Goal: Information Seeking & Learning: Check status

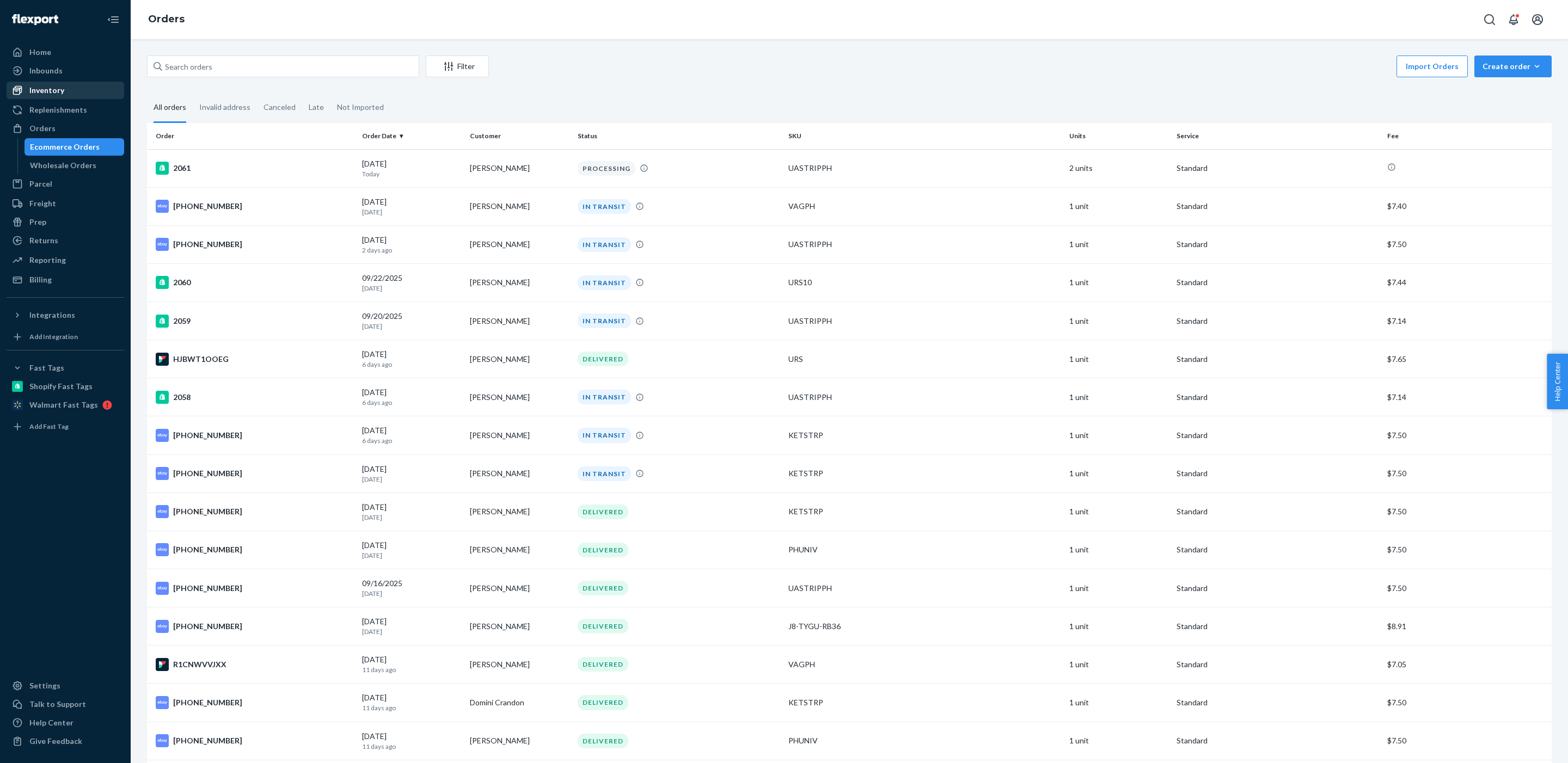
click at [55, 94] on div "Inventory" at bounding box center [47, 91] width 35 height 11
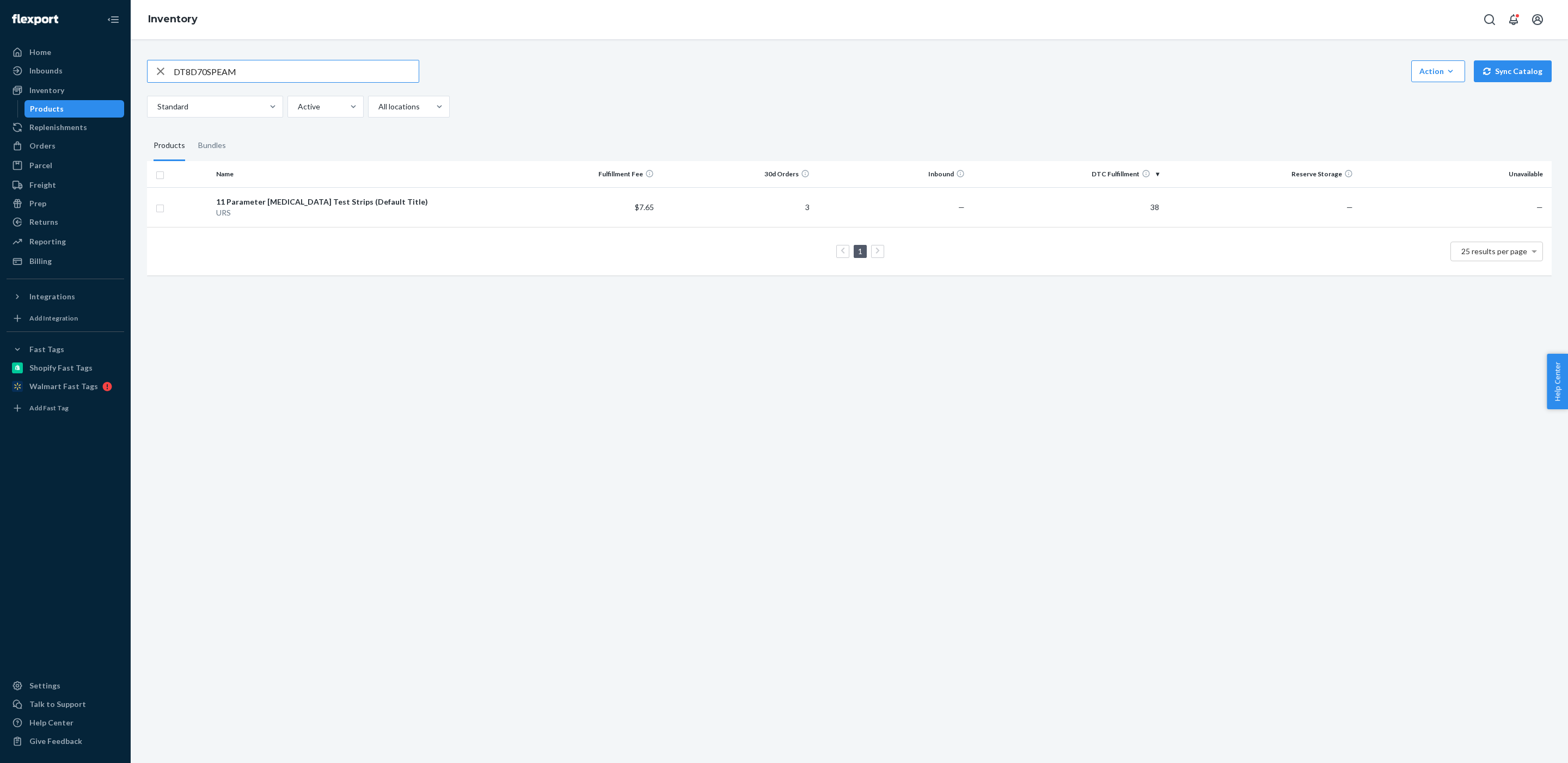
drag, startPoint x: 250, startPoint y: 67, endPoint x: 147, endPoint y: 66, distance: 103.0
click at [148, 66] on div "DT8D70SPEAM" at bounding box center [283, 71] width 271 height 21
paste input "F3LN96PBJ4"
drag, startPoint x: 249, startPoint y: 71, endPoint x: 97, endPoint y: 71, distance: 152.0
click at [97, 71] on div "Home Inbounds Shipping Plans Problems Inventory Products Replenishments Orders …" at bounding box center [784, 382] width 1568 height 763
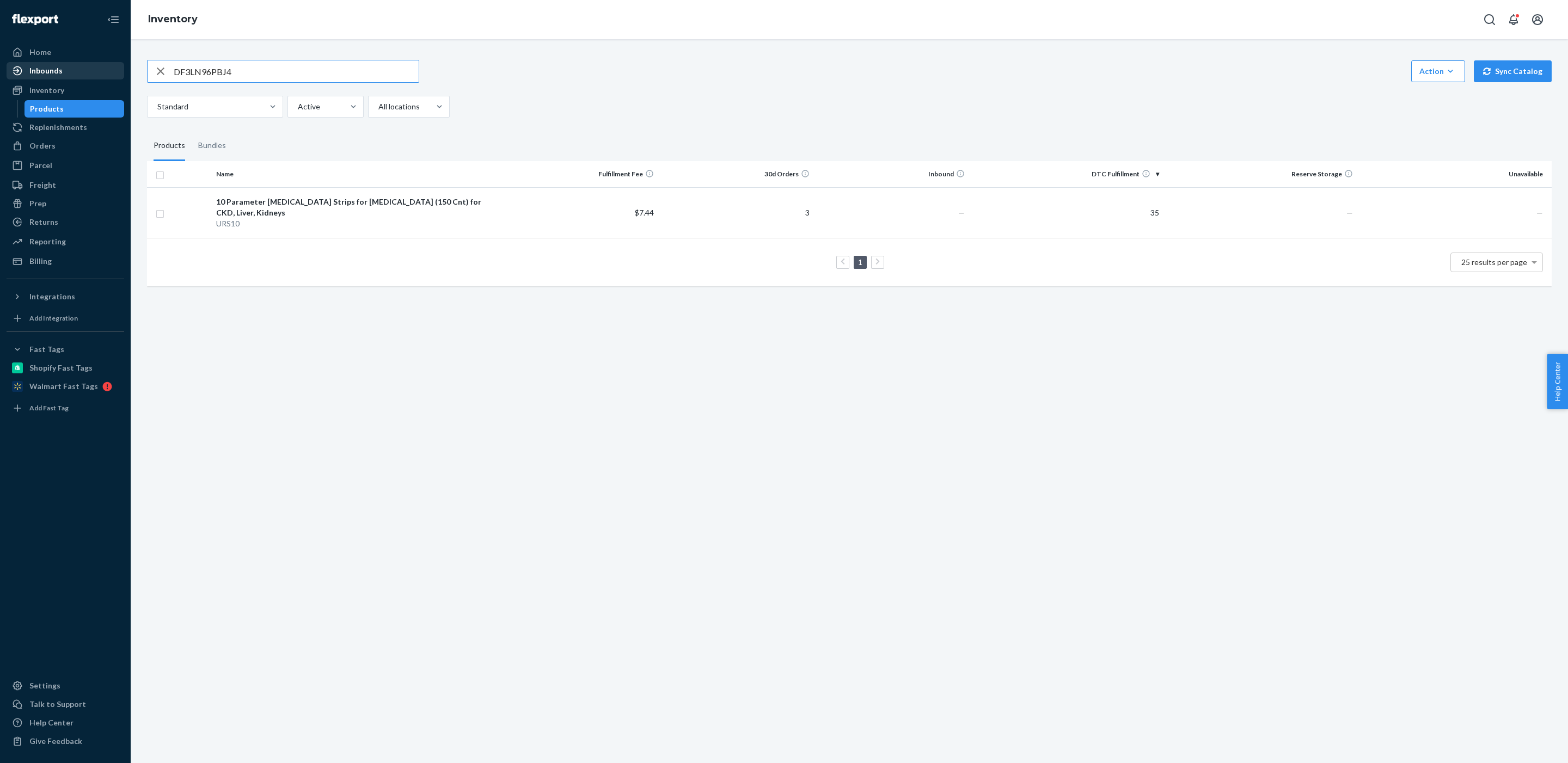
paste input "SZ92QE7AX"
type input "DFSZ92QE7AX"
drag, startPoint x: 247, startPoint y: 225, endPoint x: 204, endPoint y: 224, distance: 43.0
click at [204, 224] on tr "Ketone Strips Keto Test(150 ct) for Ketone Urine Testing. [MEDICAL_DATA] Test S…" at bounding box center [849, 218] width 1404 height 62
click at [204, 224] on td at bounding box center [179, 218] width 65 height 62
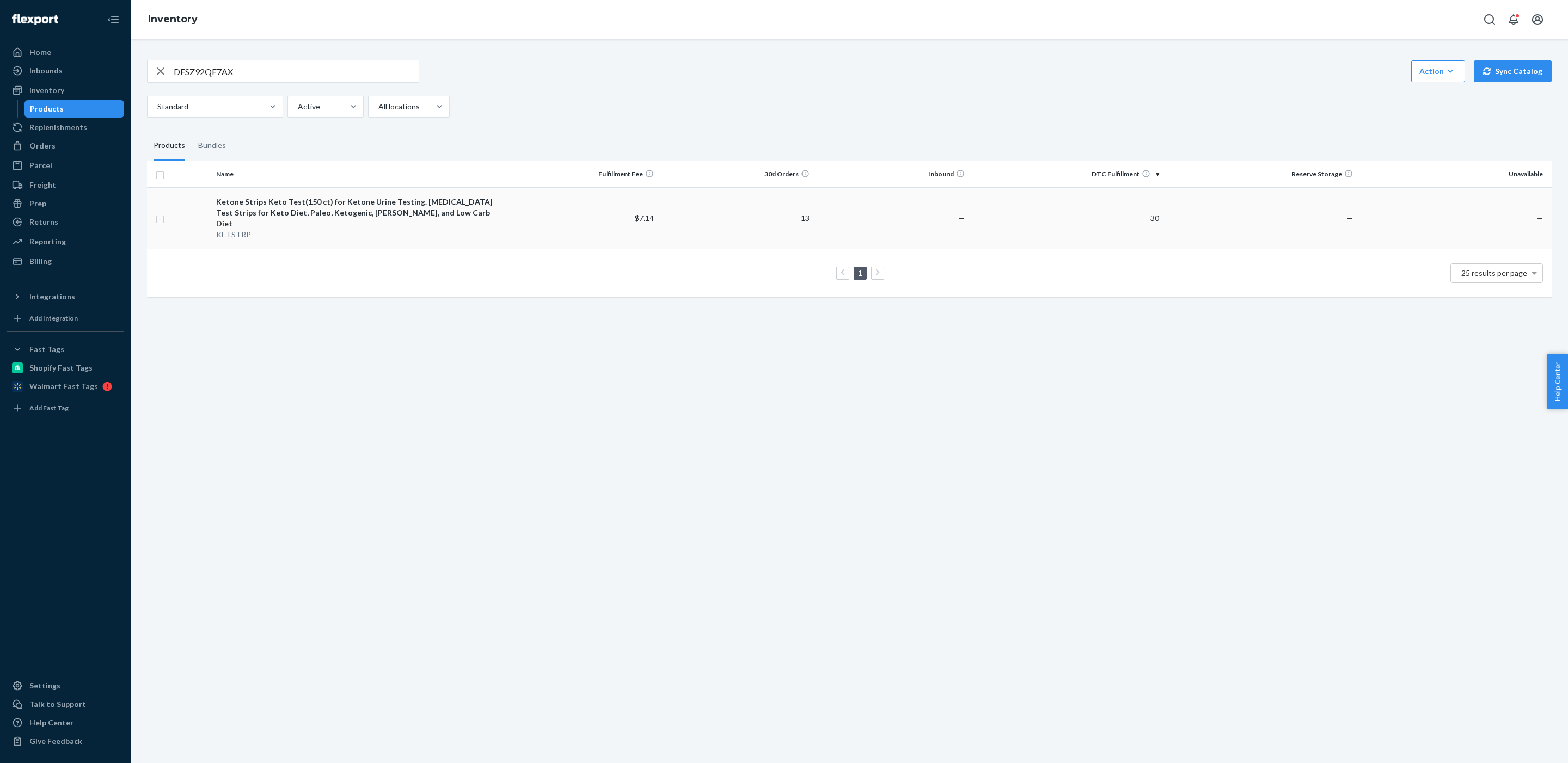
click at [233, 229] on div "KETSTRP" at bounding box center [357, 235] width 282 height 11
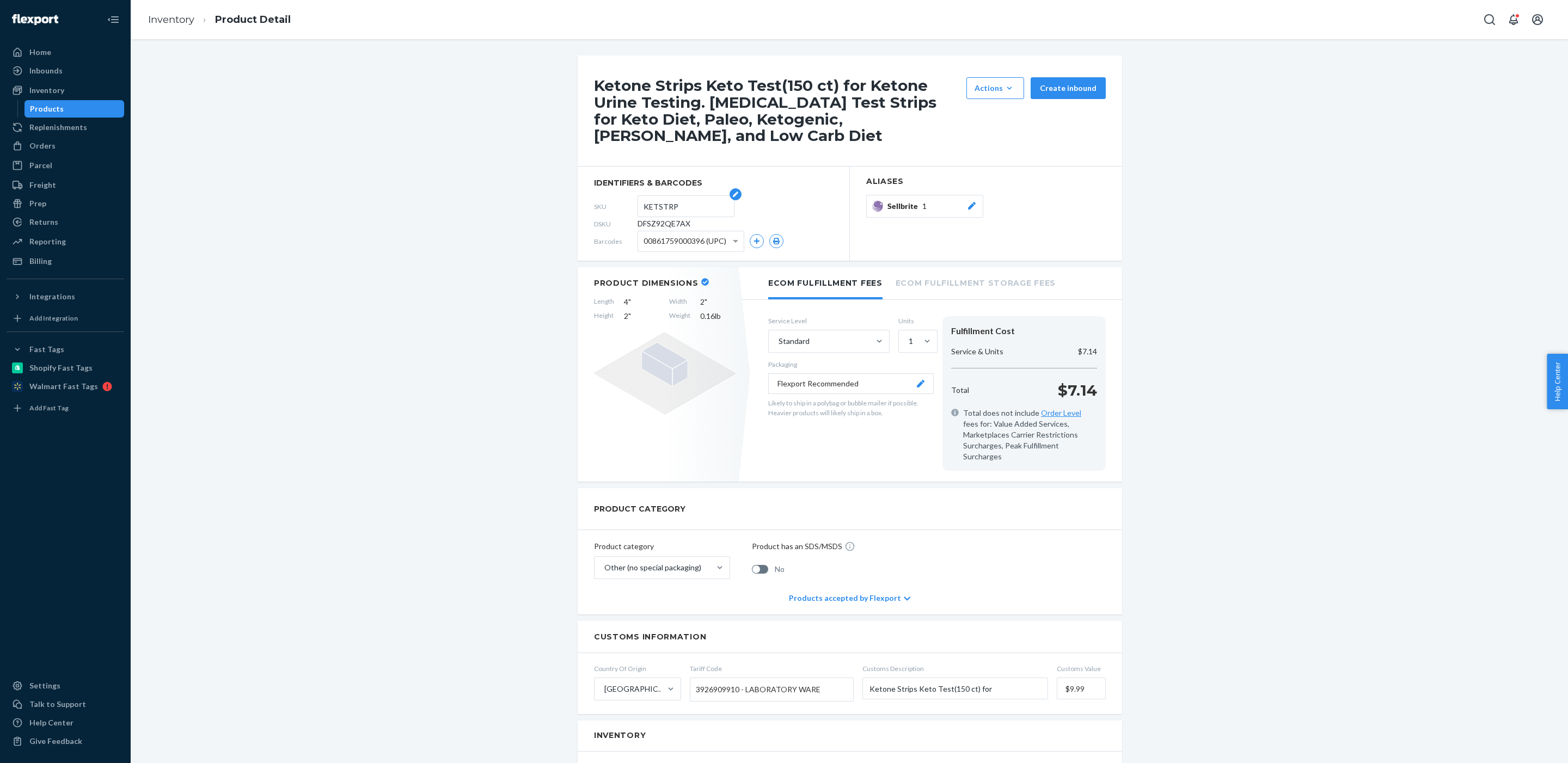
drag, startPoint x: 679, startPoint y: 192, endPoint x: 642, endPoint y: 190, distance: 37.1
click at [642, 195] on form "KETSTRP" at bounding box center [685, 206] width 97 height 21
click at [173, 1] on div "Inventory Product Detail" at bounding box center [849, 19] width 1437 height 39
click at [173, 14] on link "Inventory" at bounding box center [171, 19] width 46 height 12
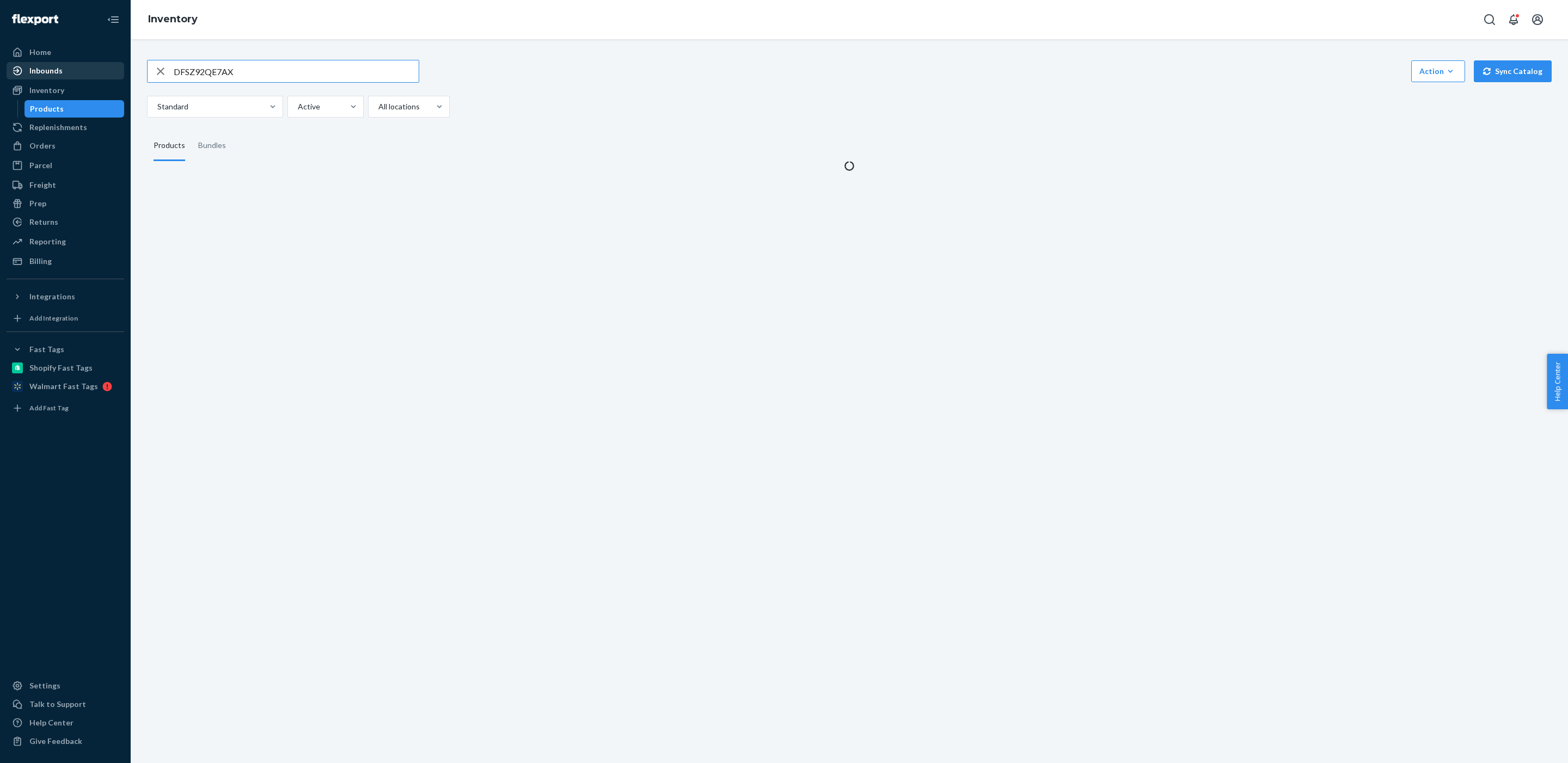
drag, startPoint x: 256, startPoint y: 78, endPoint x: 98, endPoint y: 76, distance: 158.0
click at [98, 76] on div "Home Inbounds Shipping Plans Problems Inventory Products Replenishments Orders …" at bounding box center [784, 382] width 1568 height 763
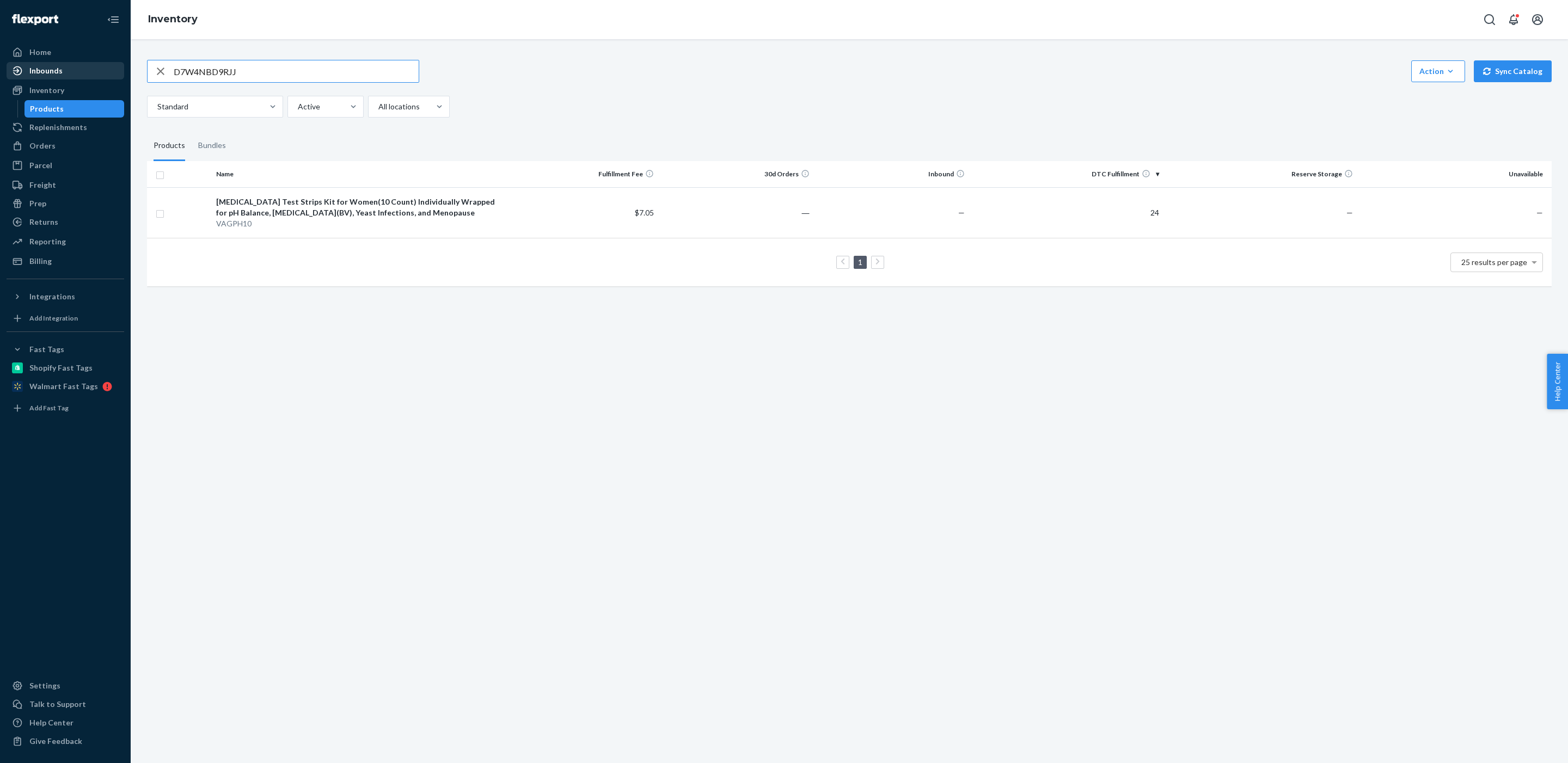
drag, startPoint x: 247, startPoint y: 76, endPoint x: 117, endPoint y: 71, distance: 130.1
click at [117, 71] on div "Home Inbounds Shipping Plans Problems Inventory Products Replenishments Orders …" at bounding box center [784, 382] width 1568 height 763
paste input "G2YEVADYJX"
drag, startPoint x: 249, startPoint y: 71, endPoint x: 86, endPoint y: 70, distance: 163.0
click at [86, 70] on div "Home Inbounds Shipping Plans Problems Inventory Products Replenishments Orders …" at bounding box center [784, 382] width 1568 height 763
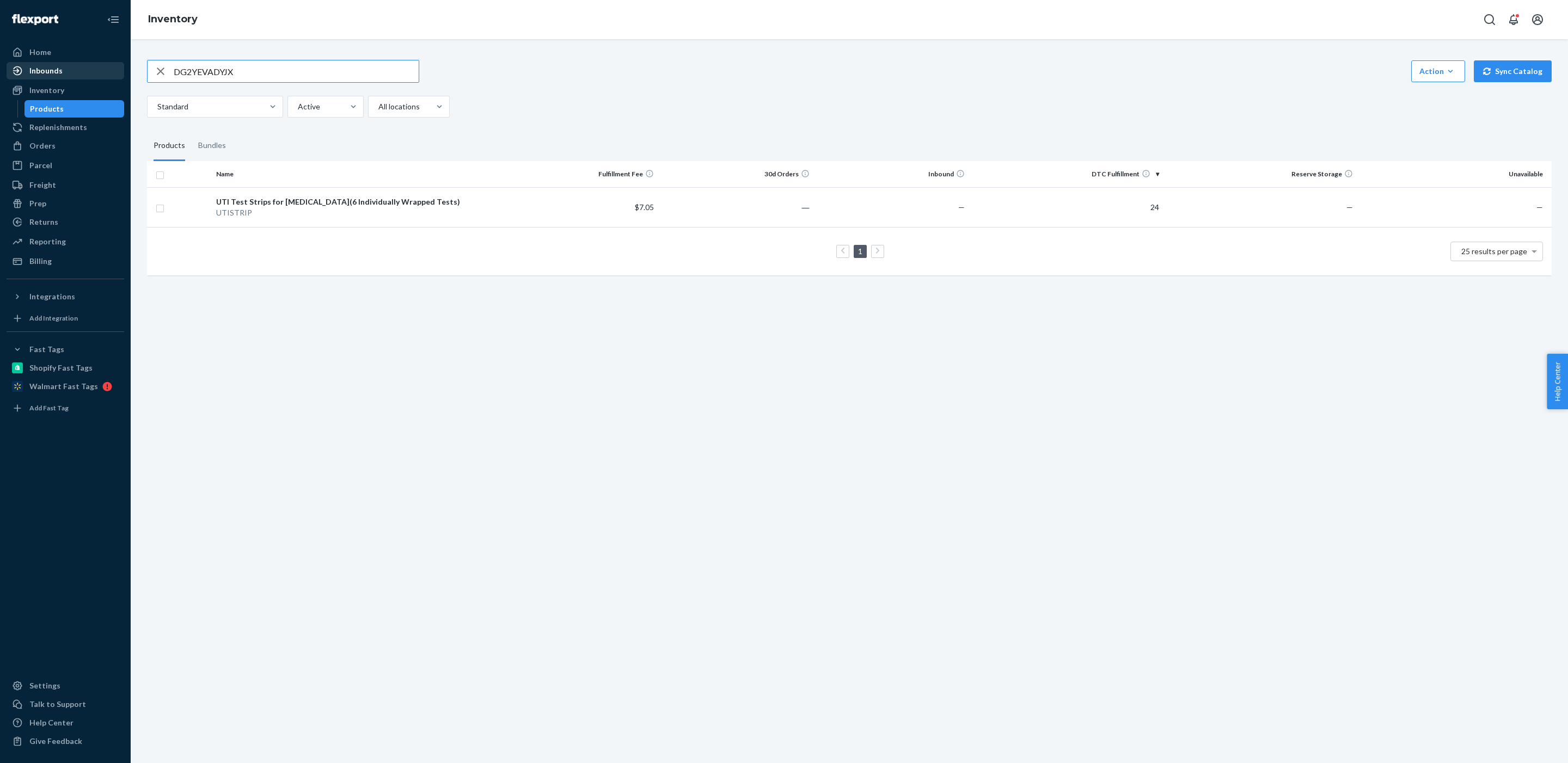
paste input "I86UP75XIV"
drag, startPoint x: 247, startPoint y: 71, endPoint x: 92, endPoint y: 66, distance: 155.1
click at [92, 66] on div "Home Inbounds Shipping Plans Problems Inventory Products Replenishments Orders …" at bounding box center [784, 382] width 1568 height 763
paste input "8QN9KG34ZT"
type input "D8QN9KG34ZT"
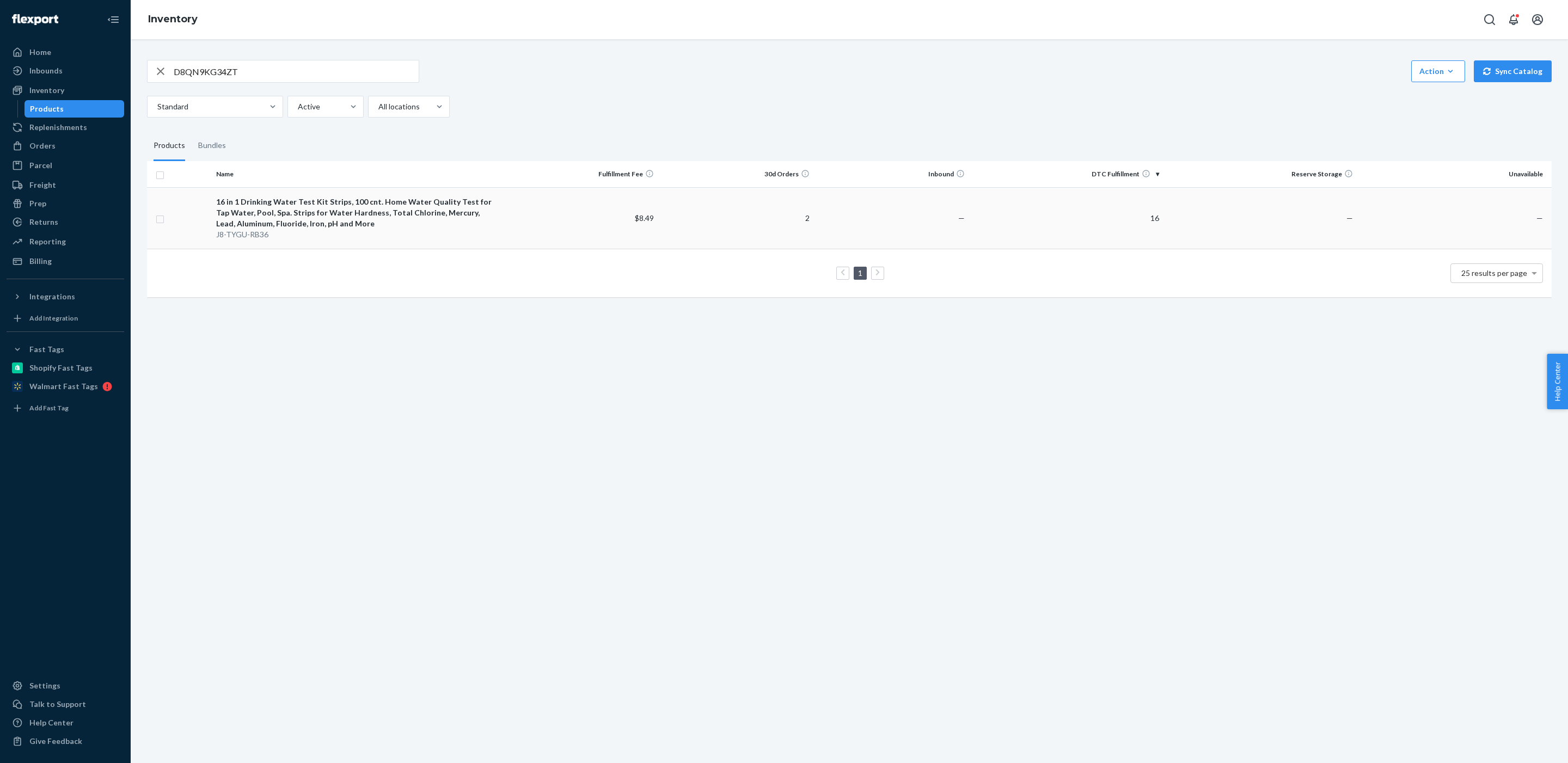
click at [244, 236] on div "J8-TYGU-RB36" at bounding box center [357, 235] width 282 height 11
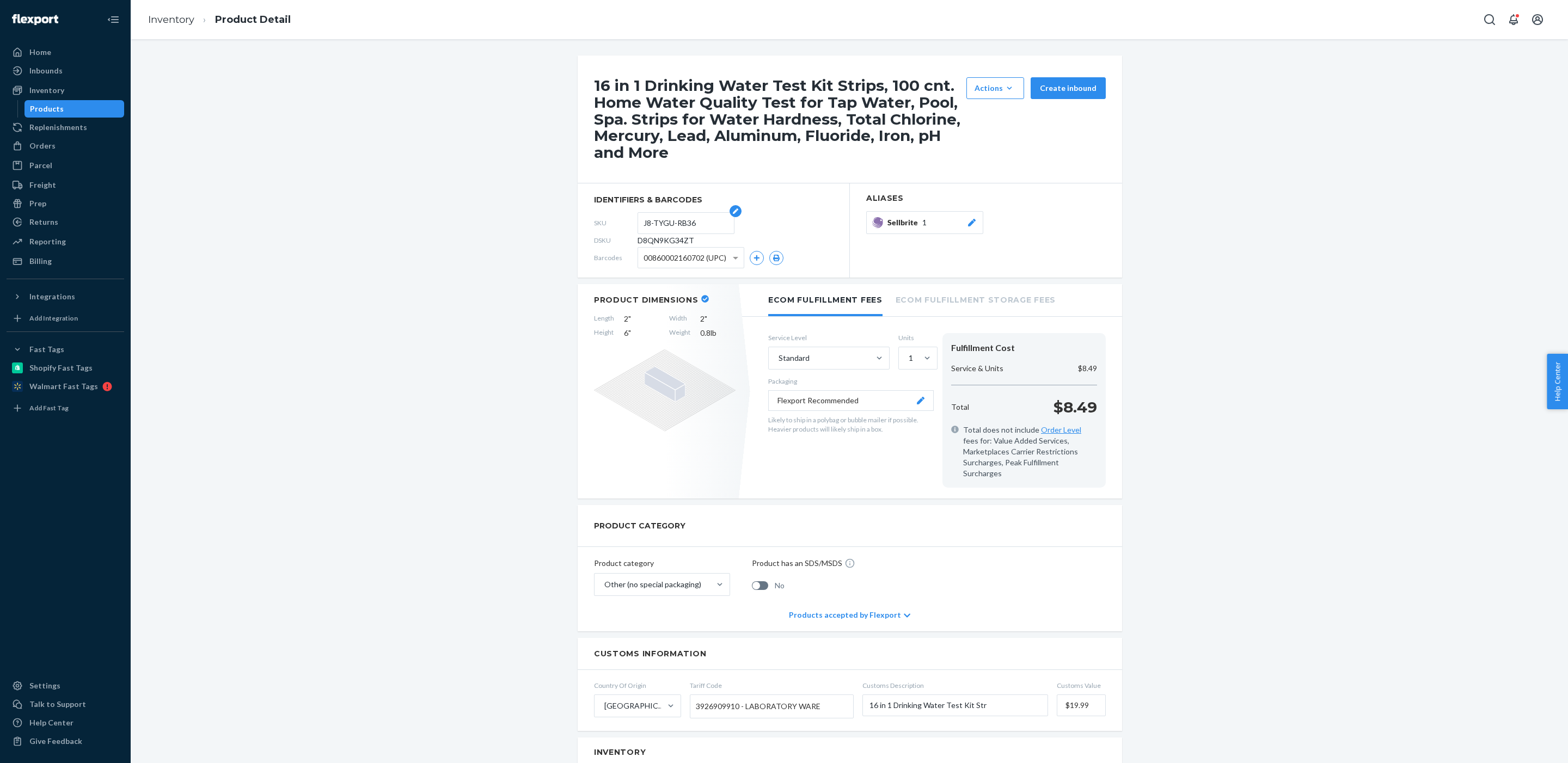
click at [677, 227] on input "J8-TYGU-RB36" at bounding box center [685, 223] width 85 height 21
drag, startPoint x: 705, startPoint y: 223, endPoint x: 585, endPoint y: 223, distance: 120.0
click at [585, 223] on section "identifiers & barcodes SKU J8-TYGU-RB36 DSKU D8QN9KG34ZT Barcodes 0086000216070…" at bounding box center [714, 231] width 272 height 94
click at [180, 24] on link "Inventory" at bounding box center [171, 19] width 46 height 12
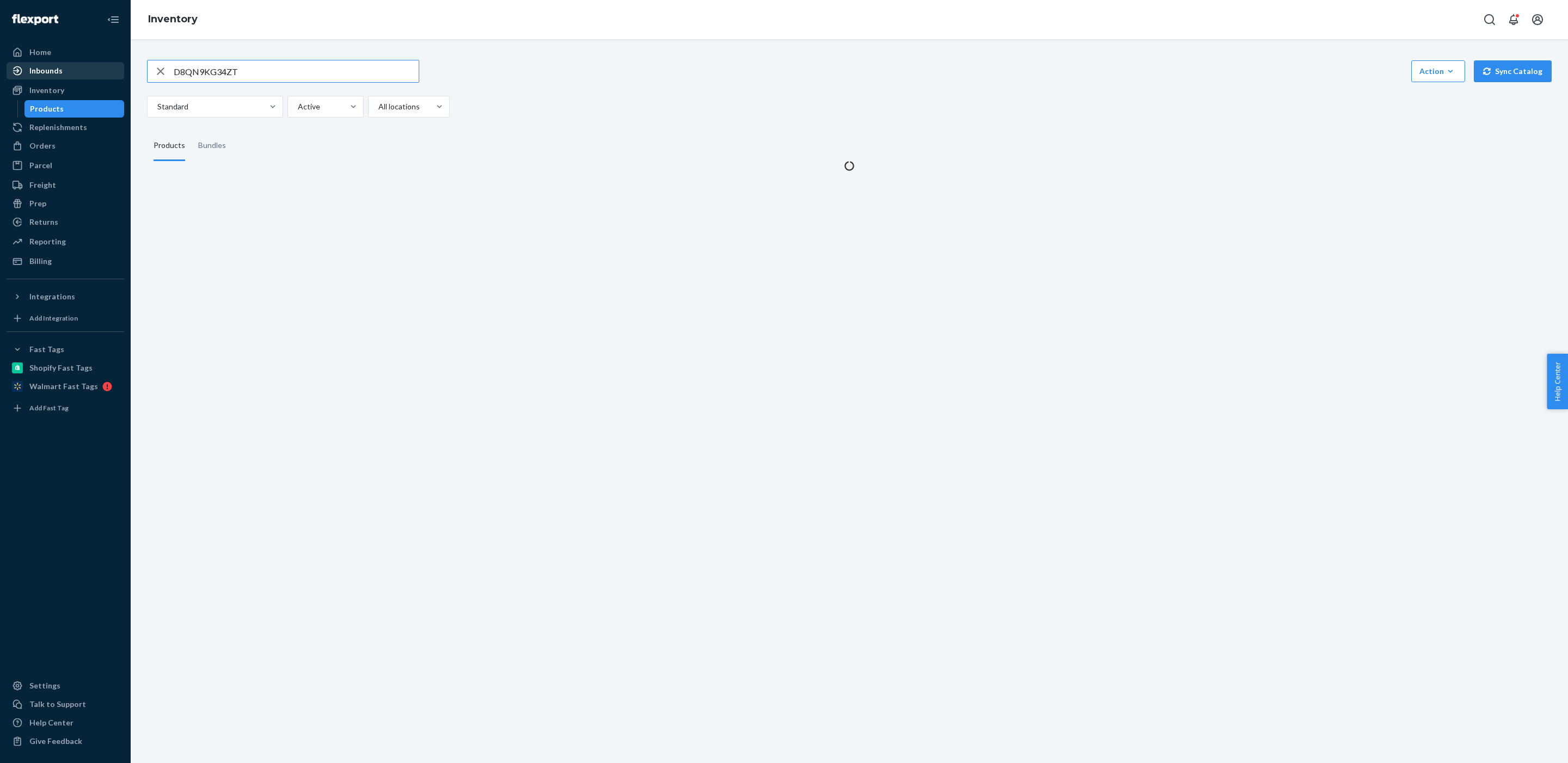
drag, startPoint x: 264, startPoint y: 73, endPoint x: 88, endPoint y: 73, distance: 176.0
click at [88, 73] on div "Home Inbounds Shipping Plans Problems Inventory Products Replenishments Orders …" at bounding box center [784, 382] width 1568 height 763
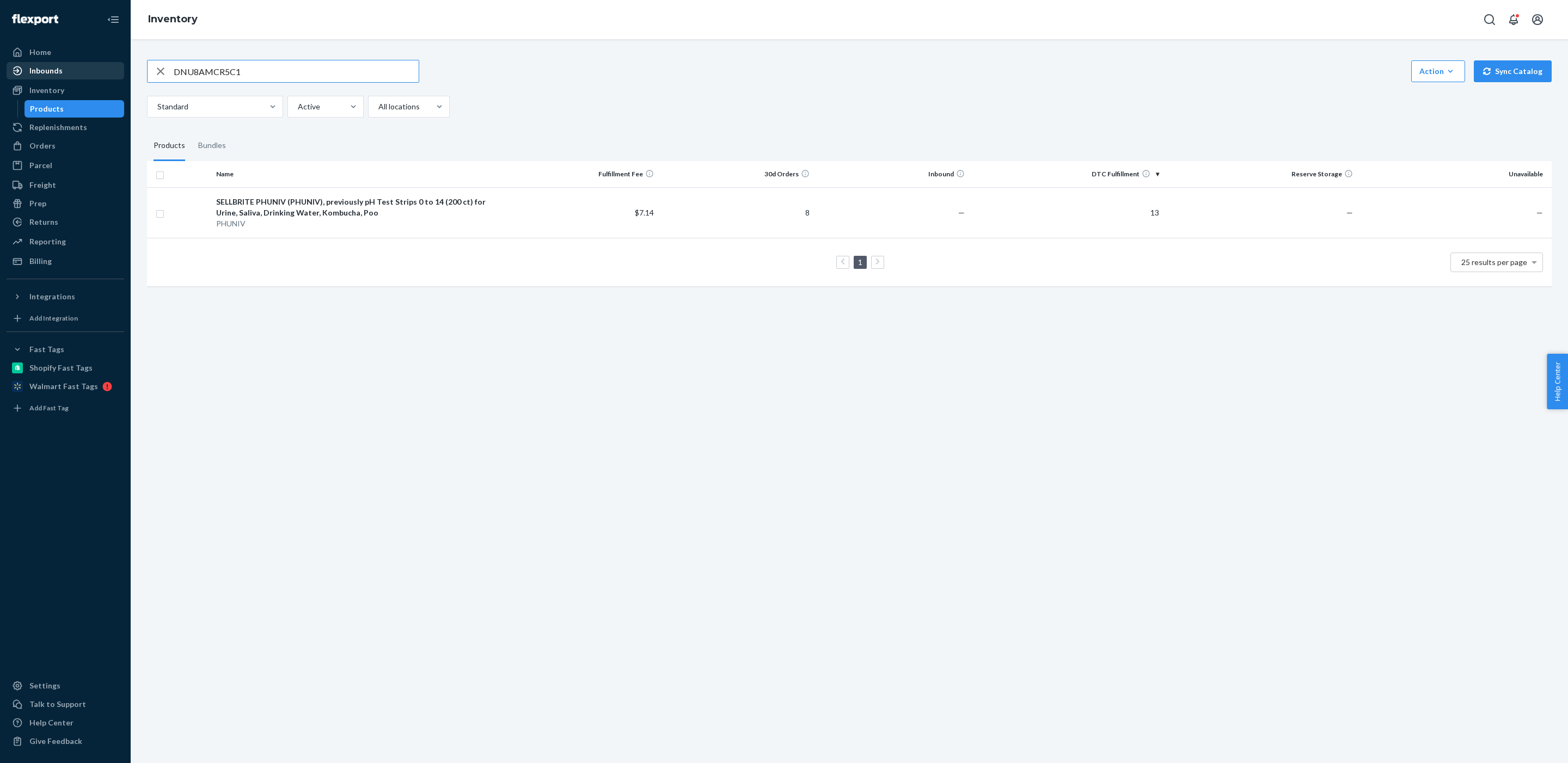
drag, startPoint x: 266, startPoint y: 74, endPoint x: 74, endPoint y: 74, distance: 192.0
click at [74, 74] on div "Home Inbounds Shipping Plans Problems Inventory Products Replenishments Orders …" at bounding box center [784, 382] width 1568 height 763
paste input "Y2J3AUJWQD"
type input "DY2J3AUJWQD"
click at [288, 204] on div "17 in 1 Drinking Water Pool Testing Kit Strips(100ct)" at bounding box center [357, 202] width 282 height 11
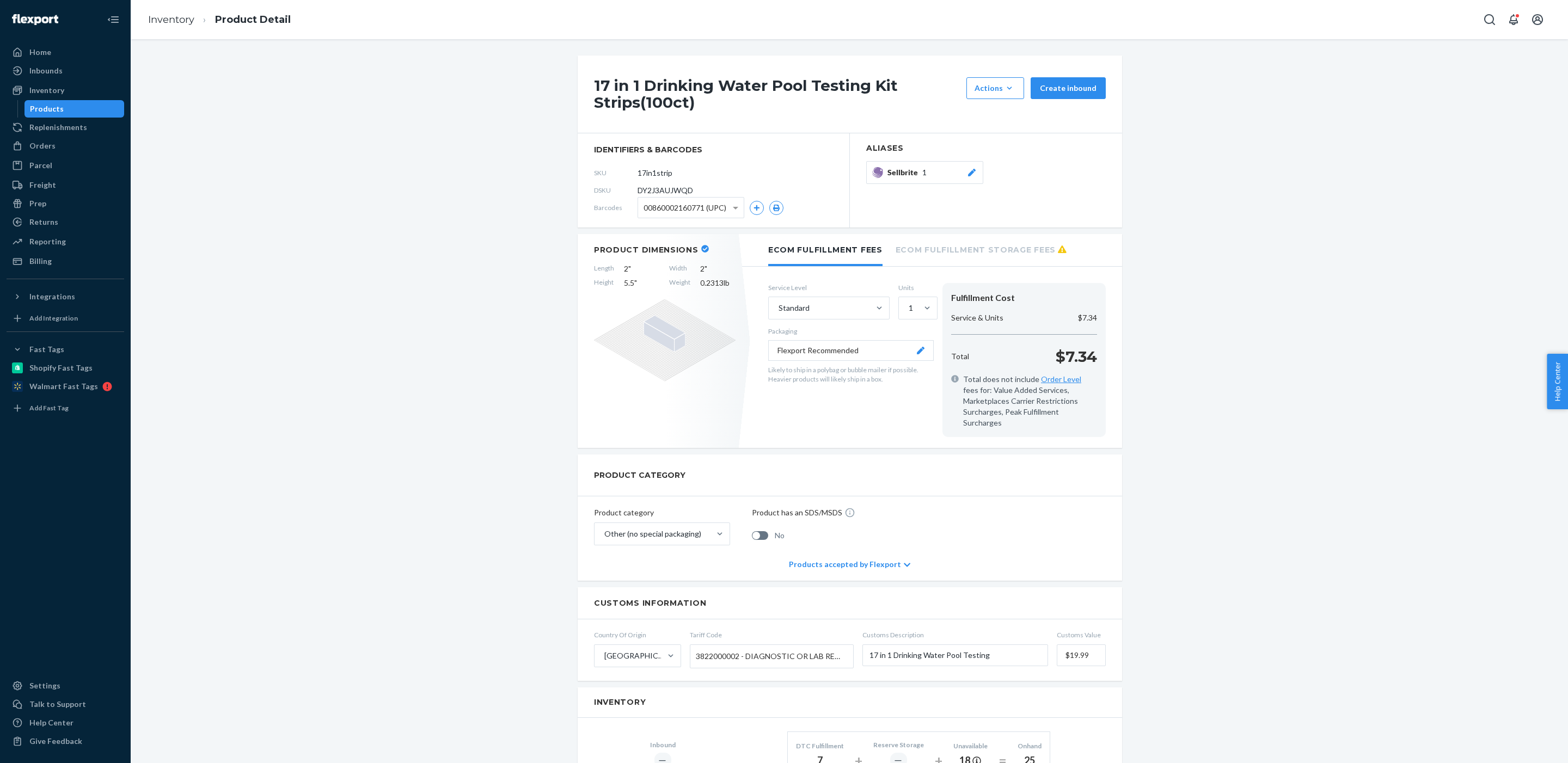
drag, startPoint x: 698, startPoint y: 172, endPoint x: 623, endPoint y: 172, distance: 75.0
click at [623, 172] on div "SKU 17in1strip" at bounding box center [714, 173] width 239 height 17
click at [156, 19] on link "Inventory" at bounding box center [171, 19] width 46 height 12
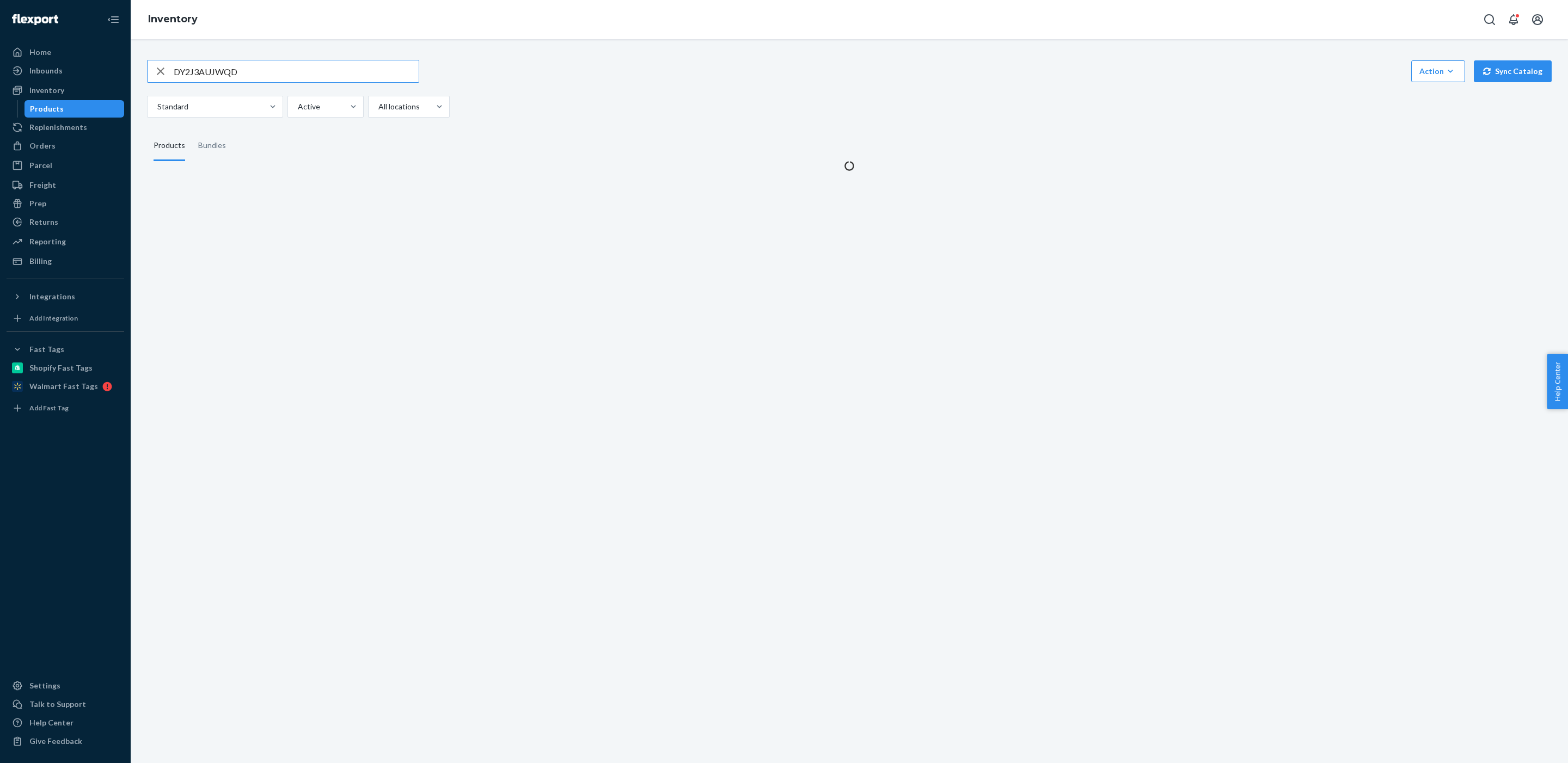
drag, startPoint x: 270, startPoint y: 74, endPoint x: 163, endPoint y: 72, distance: 107.0
click at [163, 72] on div "DY2J3AUJWQD" at bounding box center [283, 71] width 271 height 21
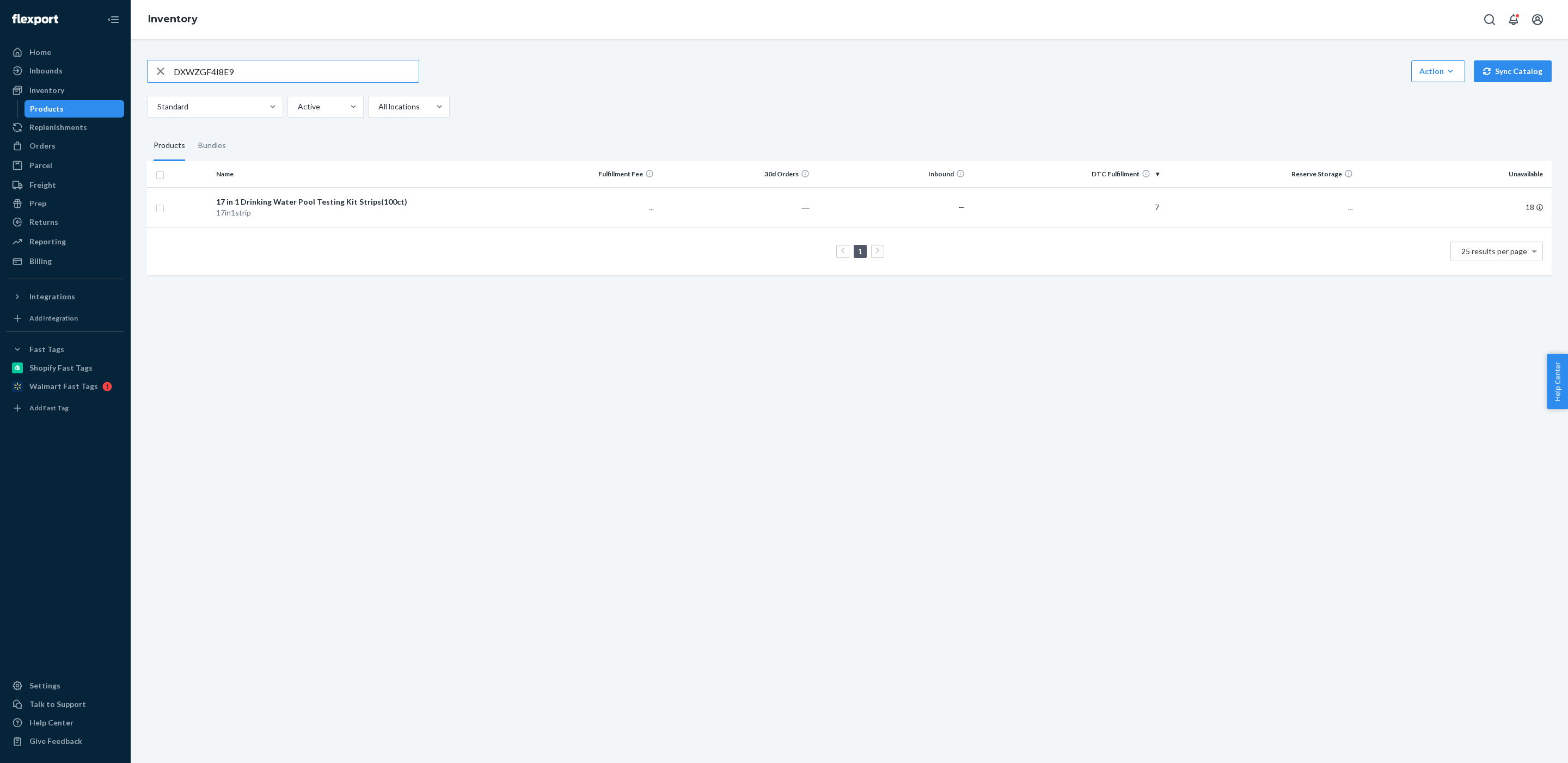
type input "DXWZGF4I8E9"
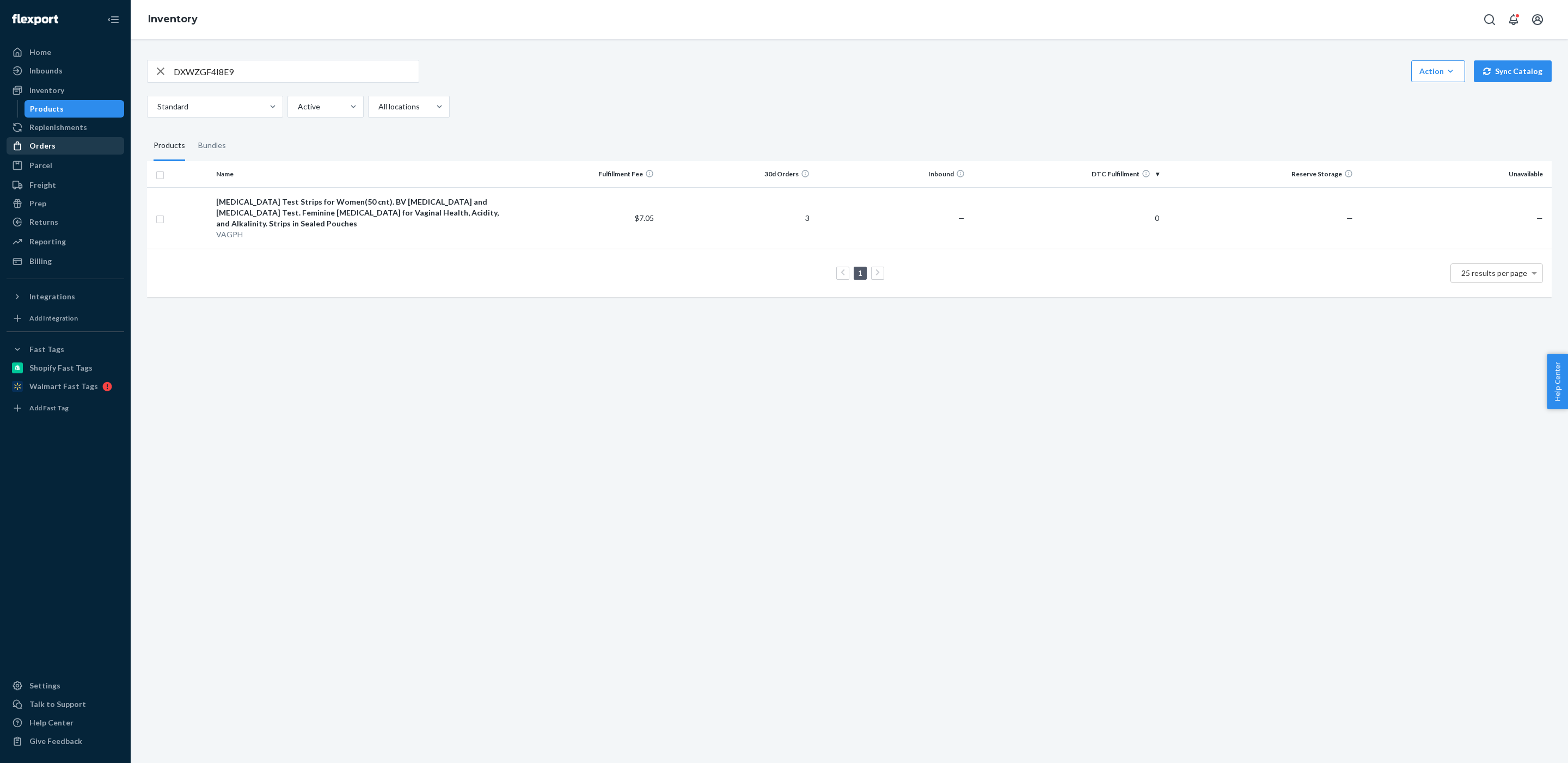
click at [52, 149] on div "Orders" at bounding box center [42, 145] width 26 height 11
